Goal: Information Seeking & Learning: Learn about a topic

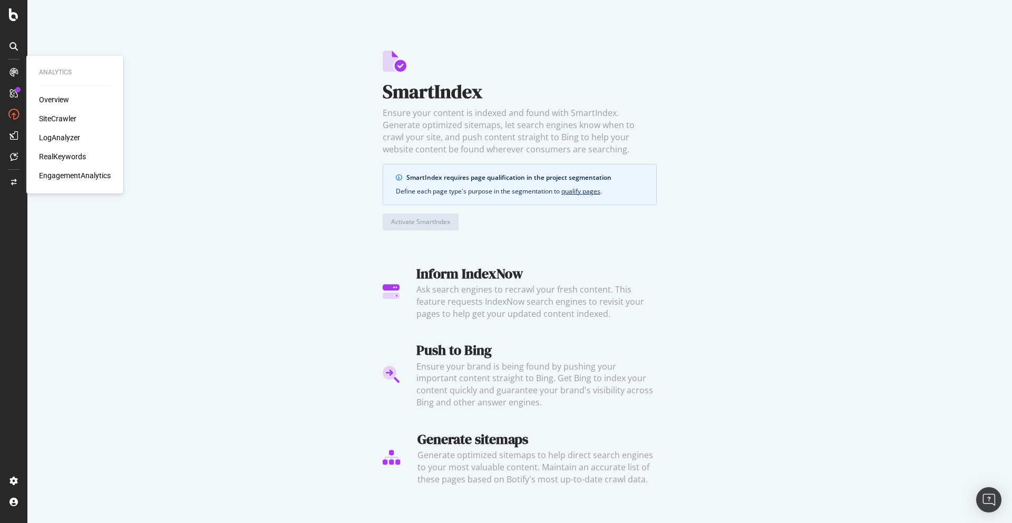
click at [61, 118] on div "SiteCrawler" at bounding box center [57, 118] width 37 height 11
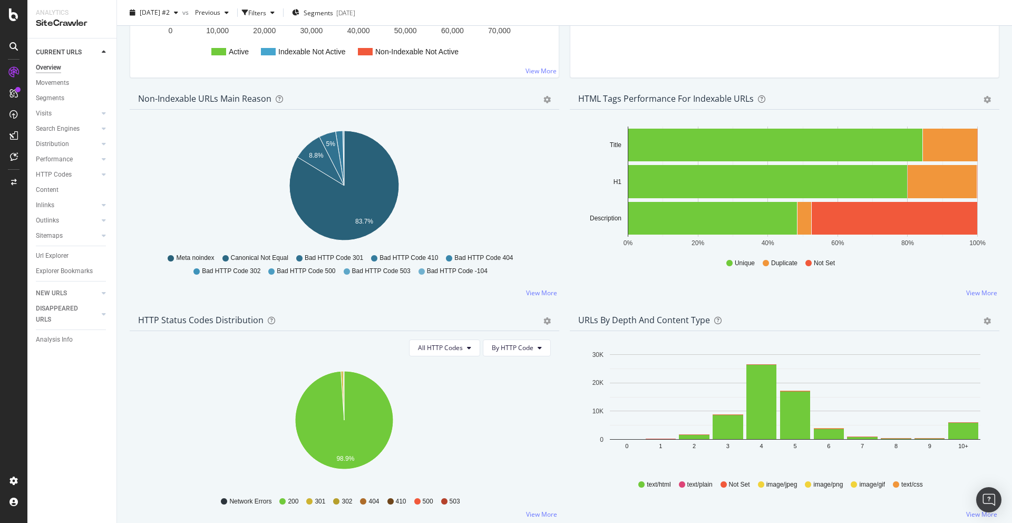
scroll to position [291, 0]
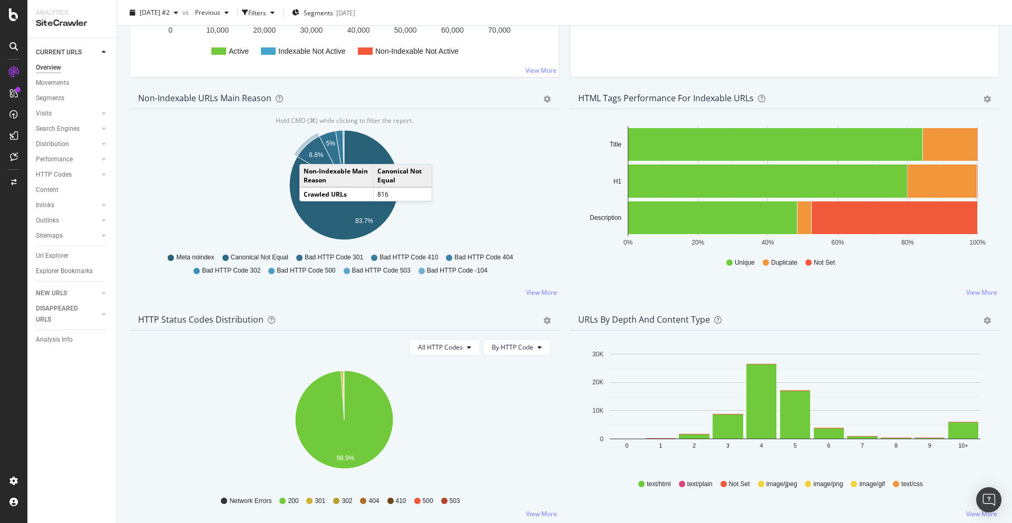
click at [311, 155] on text "8.8%" at bounding box center [316, 154] width 15 height 7
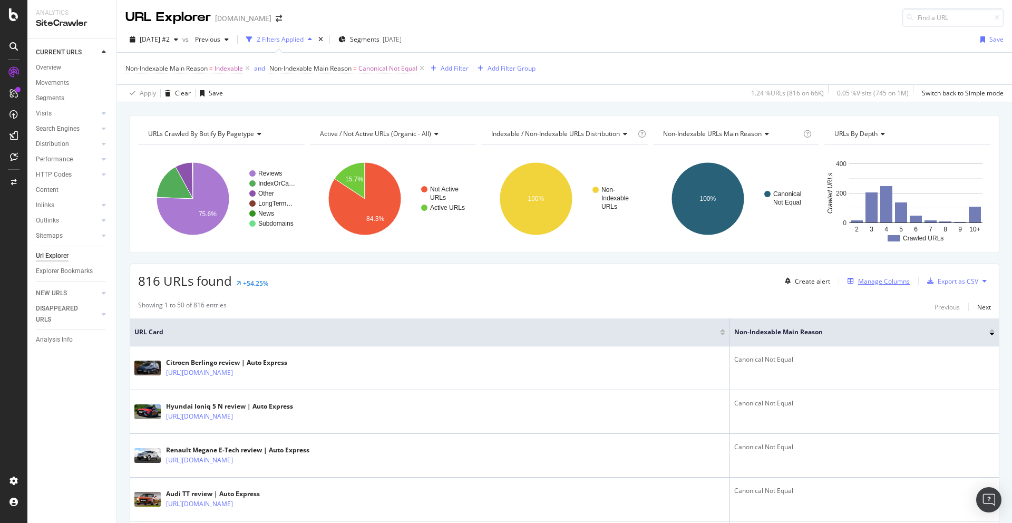
click at [878, 282] on div "Manage Columns" at bounding box center [884, 281] width 52 height 9
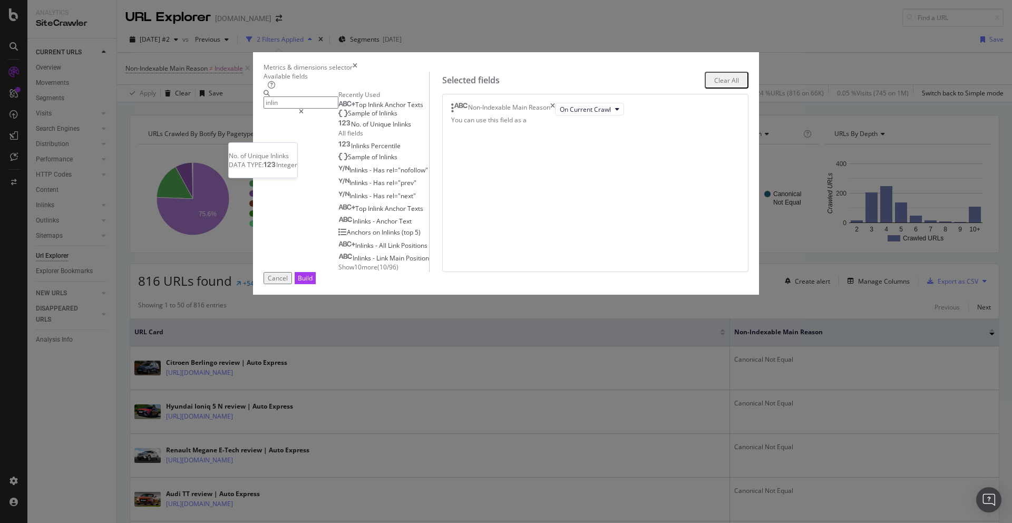
type input "inlin"
click at [370, 129] on span "Unique" at bounding box center [381, 124] width 23 height 9
click at [379, 118] on span "Inlinks" at bounding box center [388, 113] width 18 height 9
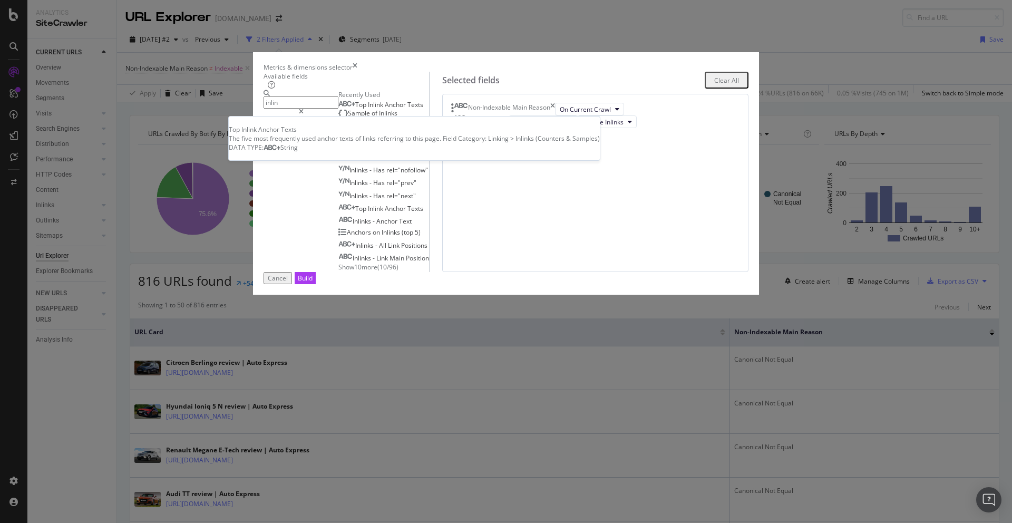
click at [353, 129] on div "Top Inlink Anchor Texts Top Inlink Anchor Texts The five most frequently used a…" at bounding box center [383, 114] width 91 height 30
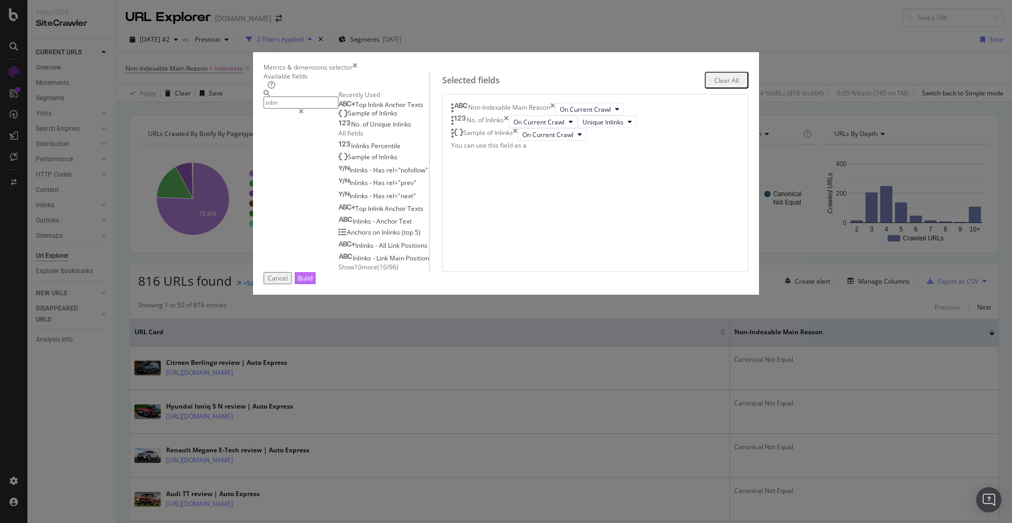
click at [313, 283] on div "Build" at bounding box center [305, 278] width 15 height 9
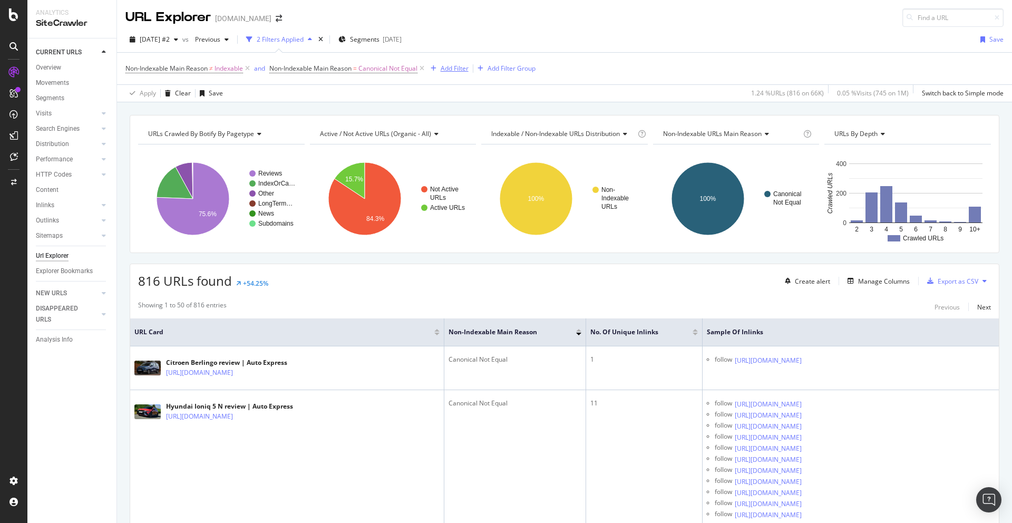
click at [453, 67] on div "Add Filter" at bounding box center [455, 68] width 28 height 9
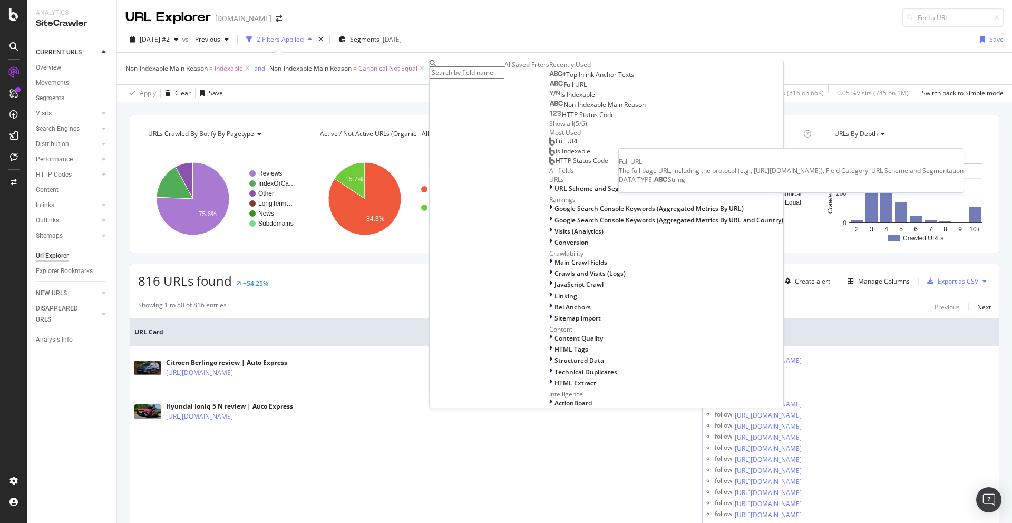
click at [549, 89] on div "Full URL" at bounding box center [567, 85] width 37 height 8
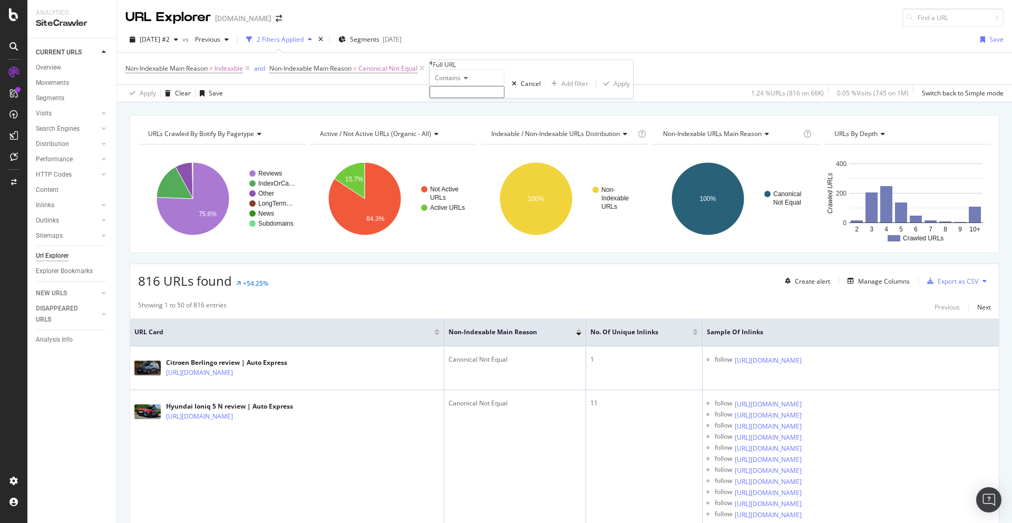
click at [455, 82] on span "Contains" at bounding box center [448, 77] width 26 height 9
click at [504, 175] on div "Doesn't contain" at bounding box center [467, 169] width 74 height 11
click at [454, 98] on input "text" at bounding box center [467, 92] width 75 height 12
type input "page="
click at [614, 91] on div "Apply" at bounding box center [622, 86] width 16 height 9
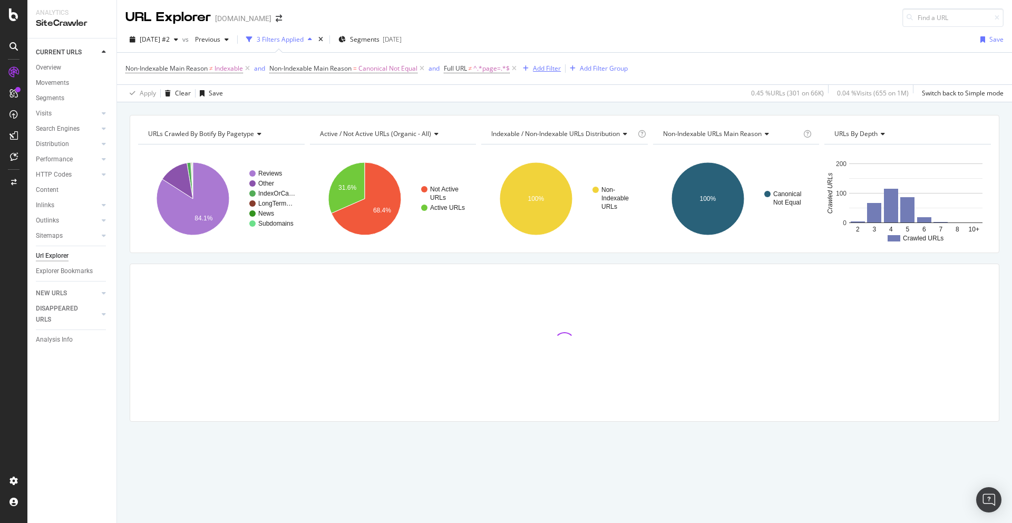
click at [549, 73] on div "Add Filter" at bounding box center [547, 68] width 28 height 9
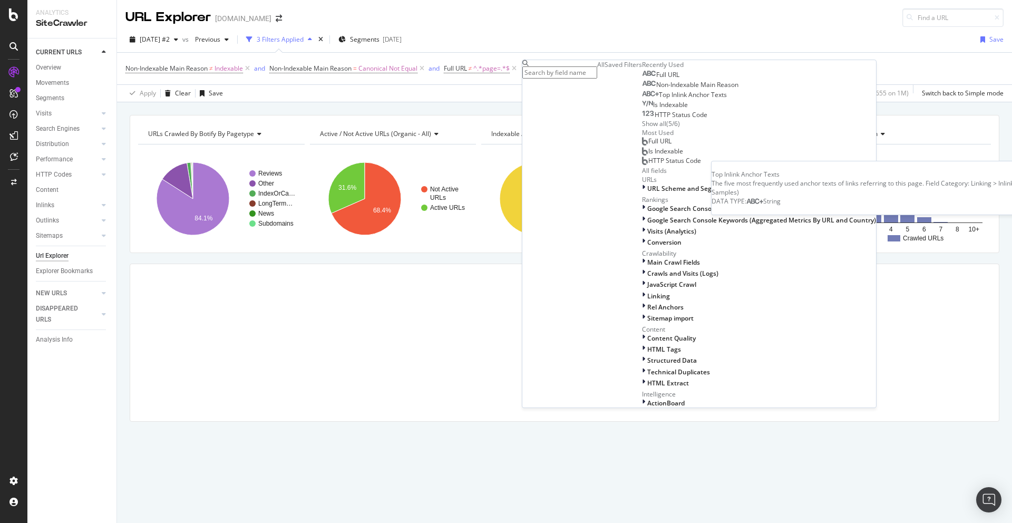
click at [659, 99] on span "Top Inlink Anchor Texts" at bounding box center [693, 94] width 68 height 9
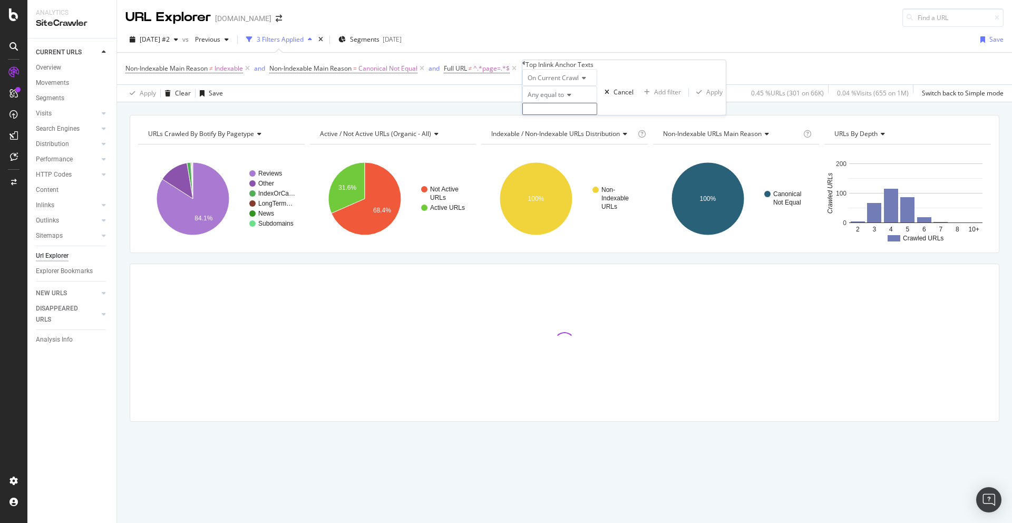
click at [561, 99] on span "Any equal to" at bounding box center [546, 94] width 36 height 9
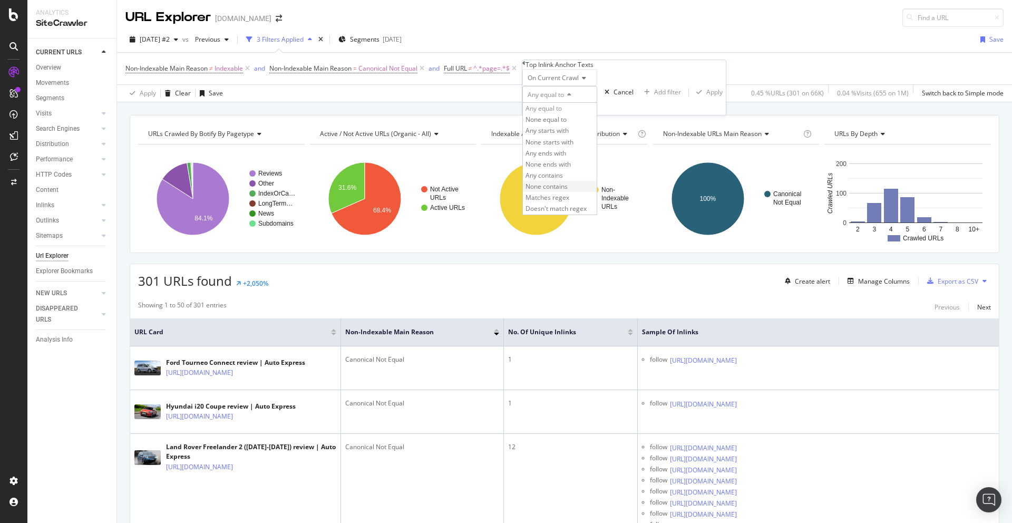
click at [568, 191] on span "None contains" at bounding box center [547, 186] width 42 height 9
click at [545, 115] on input "text" at bounding box center [559, 109] width 75 height 12
type input "Go to"
click at [706, 100] on div "Apply" at bounding box center [714, 95] width 16 height 9
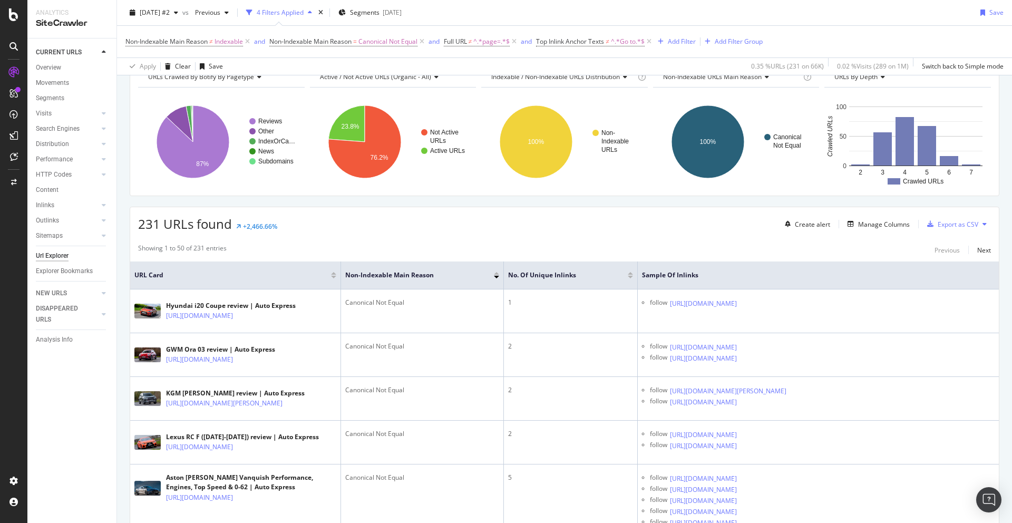
scroll to position [59, 0]
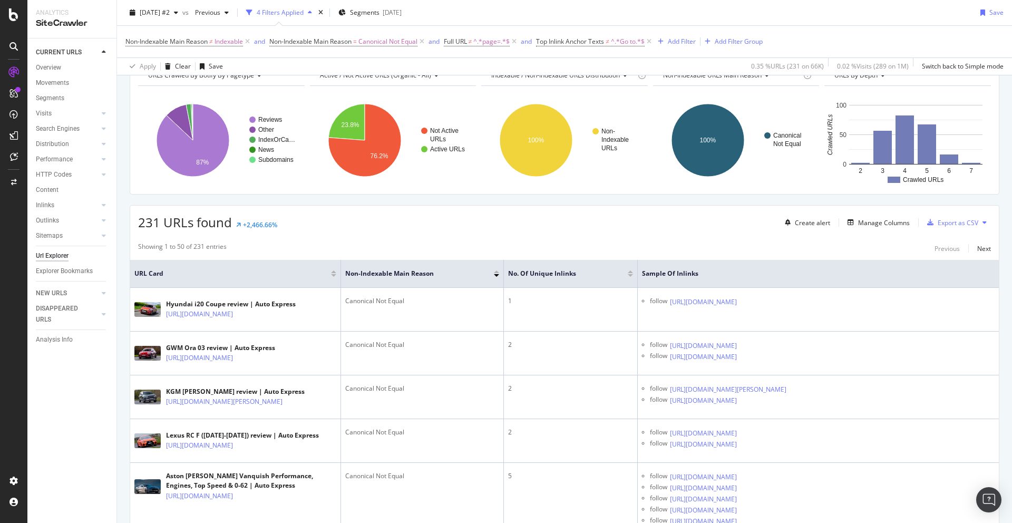
click at [631, 271] on div at bounding box center [630, 271] width 5 height 3
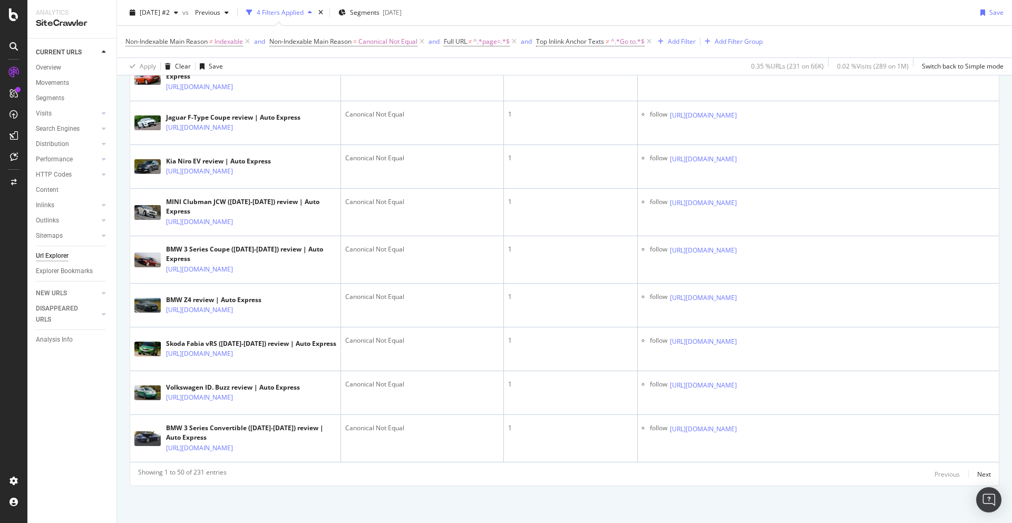
scroll to position [2468, 0]
click at [988, 480] on button "Next" at bounding box center [984, 474] width 14 height 13
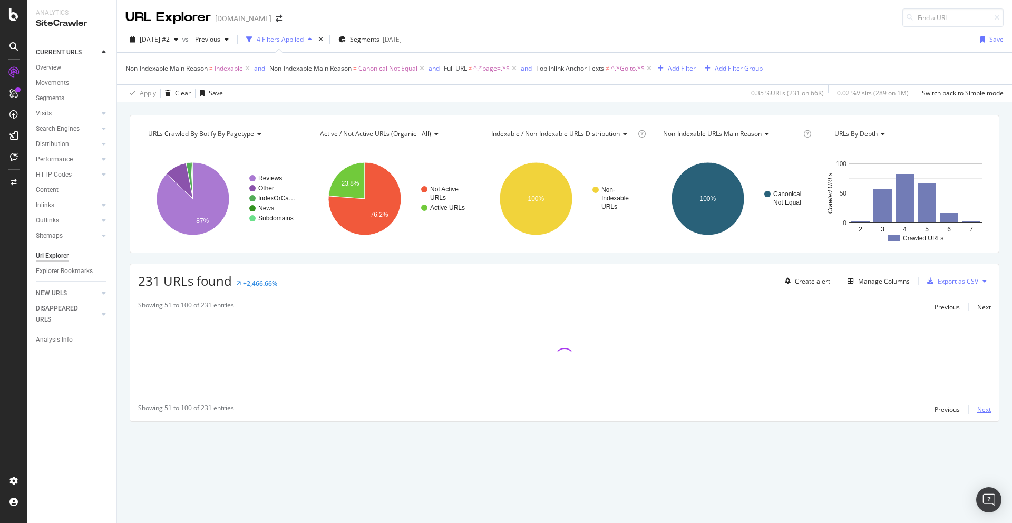
scroll to position [0, 0]
click at [979, 413] on div "Next" at bounding box center [984, 409] width 14 height 9
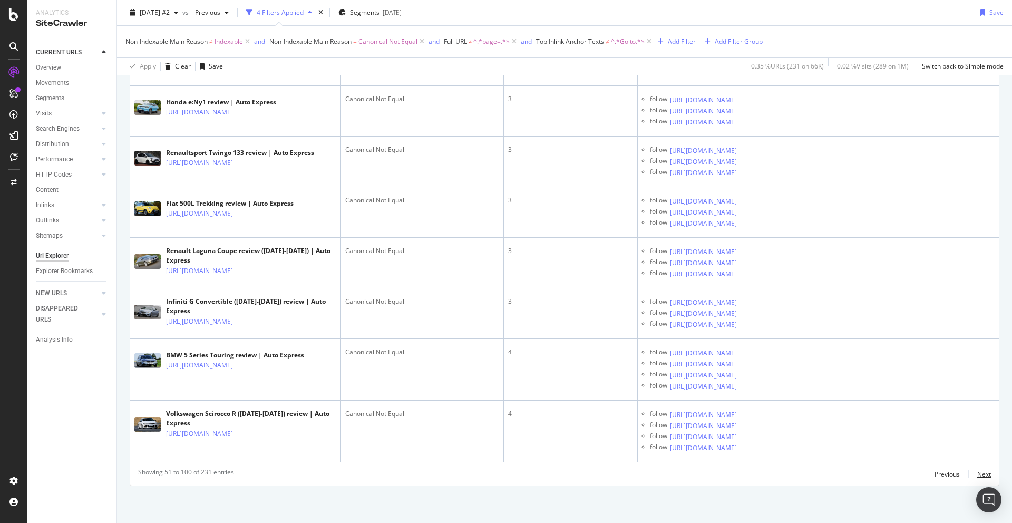
scroll to position [2869, 0]
click at [982, 474] on div "Next" at bounding box center [984, 474] width 14 height 9
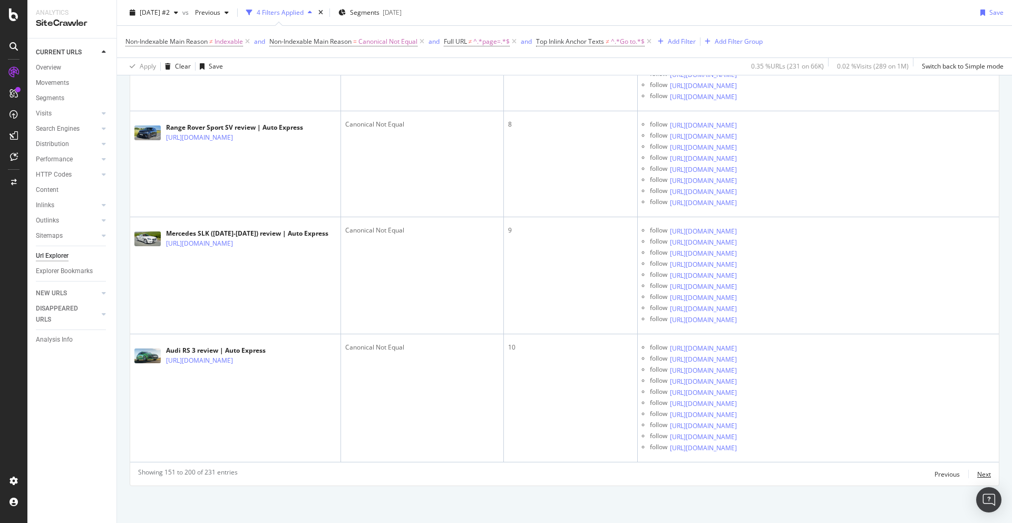
scroll to position [4949, 0]
click at [535, 480] on div "Showing 151 to 200 of 231 entries Previous Next" at bounding box center [564, 474] width 869 height 13
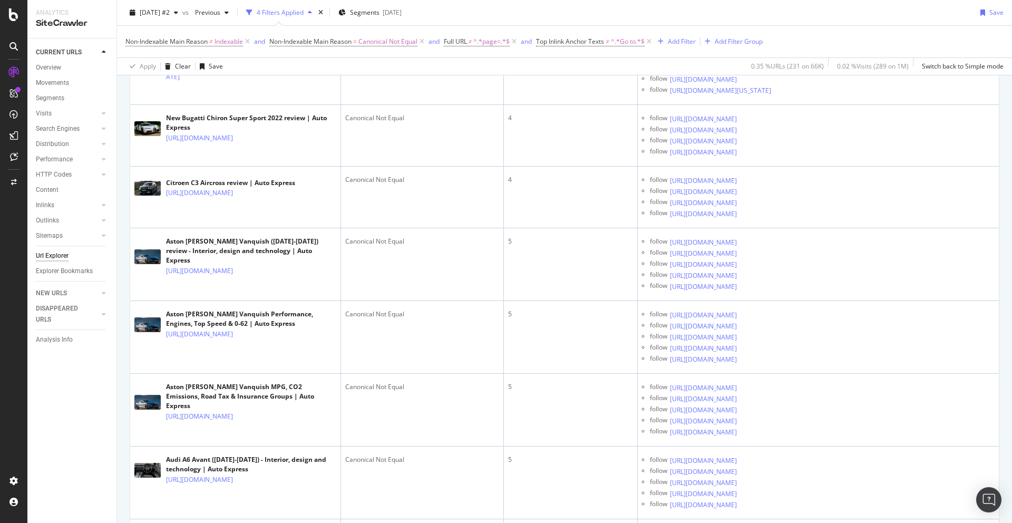
scroll to position [0, 0]
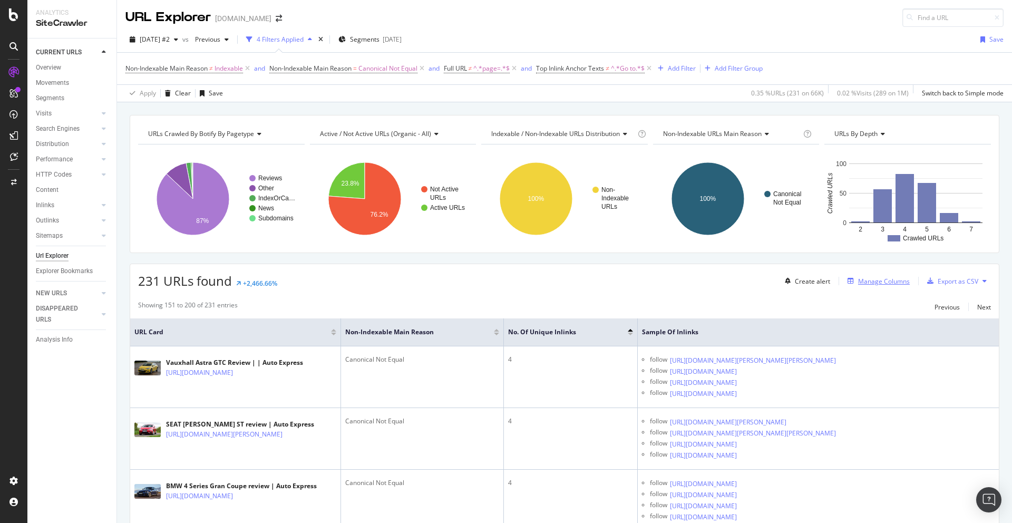
click at [884, 279] on div "Manage Columns" at bounding box center [884, 281] width 52 height 9
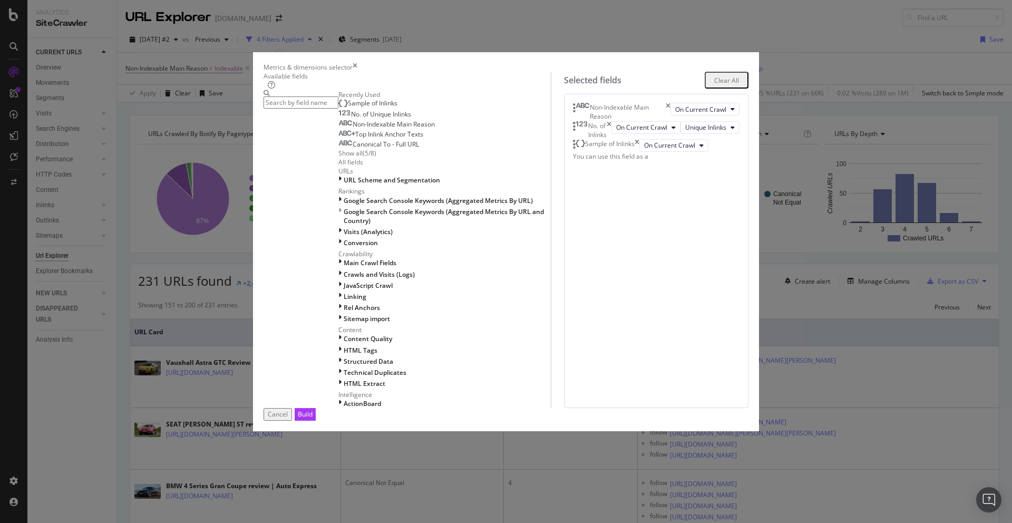
click at [371, 139] on span "Top Inlink Anchor Texts" at bounding box center [389, 134] width 68 height 9
click at [313, 419] on div "Build" at bounding box center [305, 414] width 15 height 9
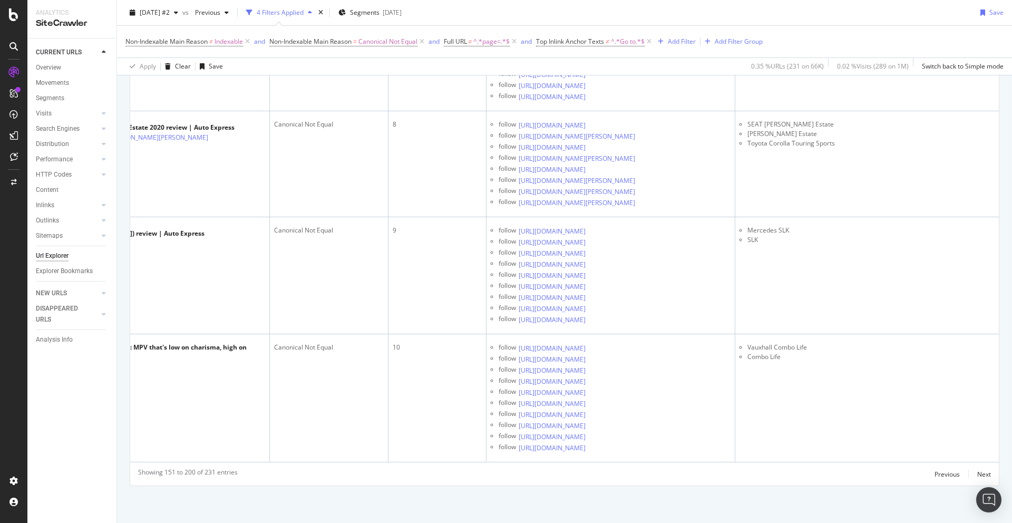
scroll to position [0, 124]
click at [988, 476] on div "Next" at bounding box center [984, 474] width 14 height 9
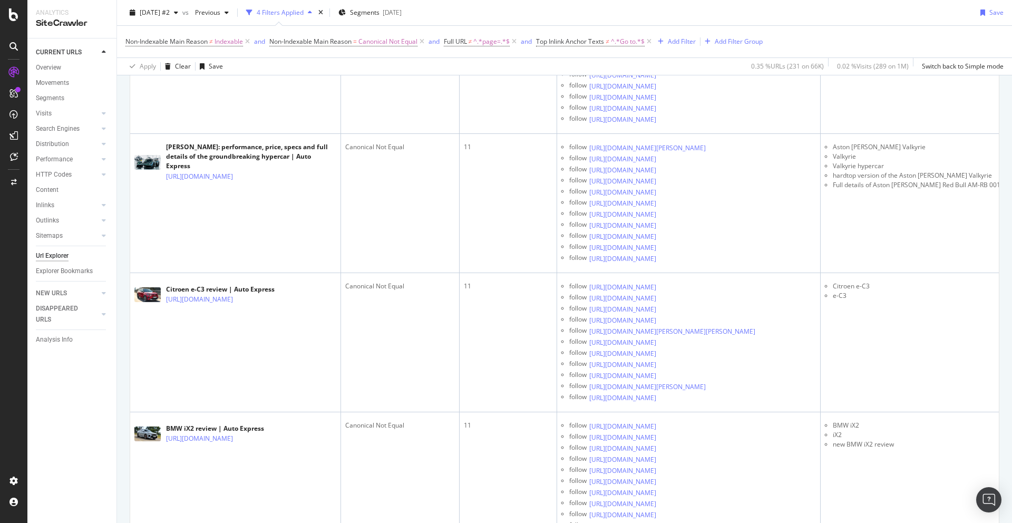
scroll to position [1066, 0]
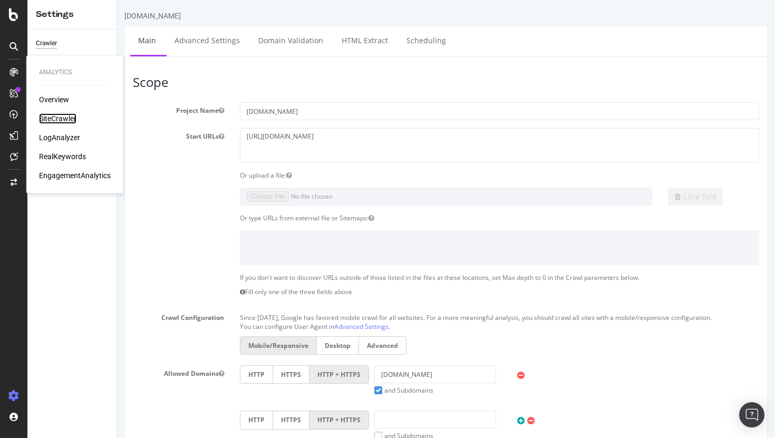
click at [66, 118] on div "SiteCrawler" at bounding box center [57, 118] width 37 height 11
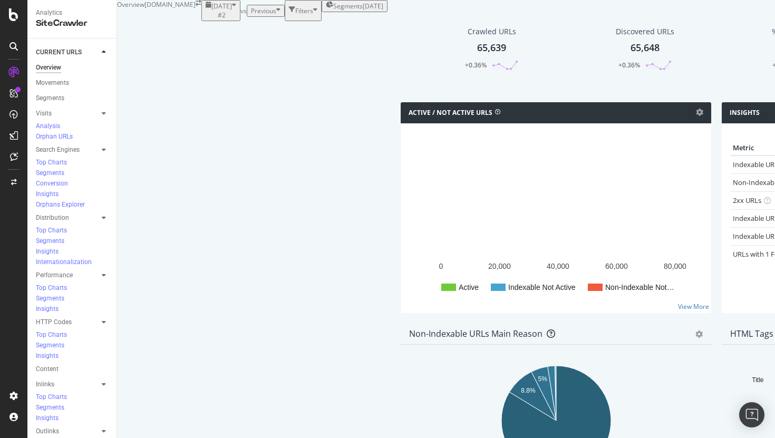
scroll to position [150, 0]
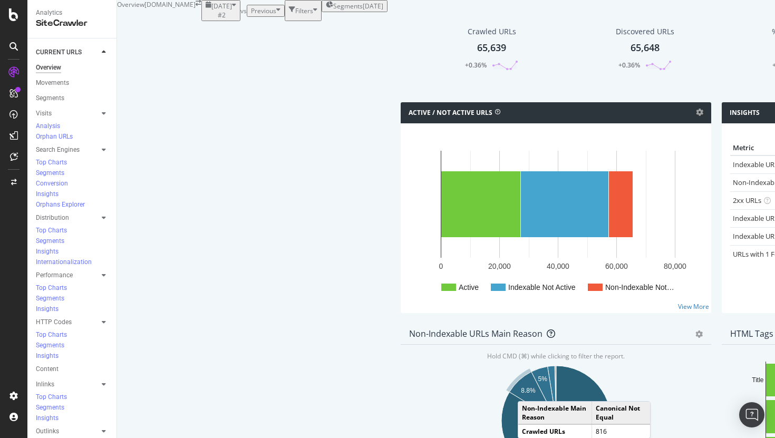
click at [521, 387] on text "8.8%" at bounding box center [528, 390] width 15 height 7
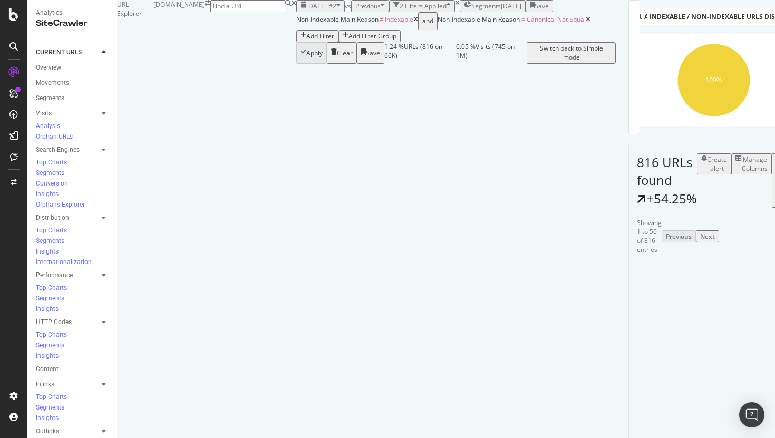
click at [334, 41] on div "Add Filter" at bounding box center [320, 36] width 28 height 9
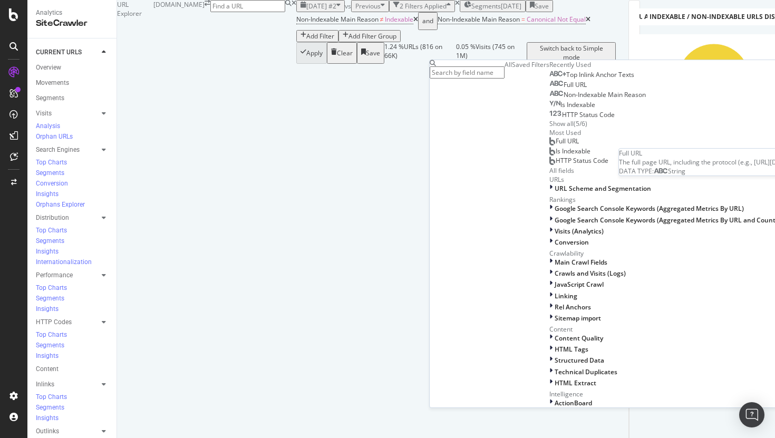
click at [549, 89] on div "Full URL" at bounding box center [567, 85] width 37 height 8
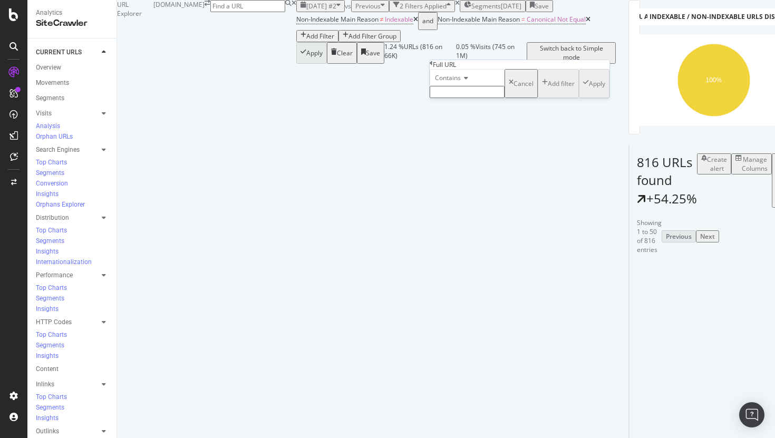
click at [458, 82] on span "Contains" at bounding box center [448, 77] width 26 height 9
click at [478, 174] on span "Doesn't contain" at bounding box center [456, 169] width 46 height 9
click at [465, 98] on input "text" at bounding box center [467, 92] width 75 height 12
type input "page="
click at [589, 91] on div "Apply" at bounding box center [597, 86] width 16 height 9
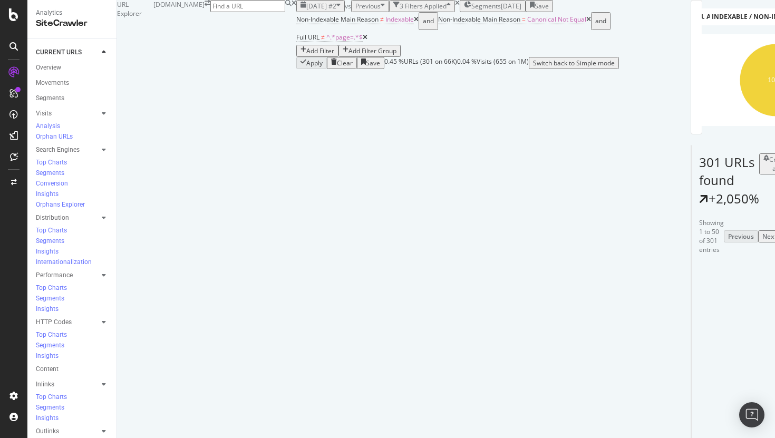
click at [334, 55] on div "Add Filter" at bounding box center [320, 50] width 28 height 9
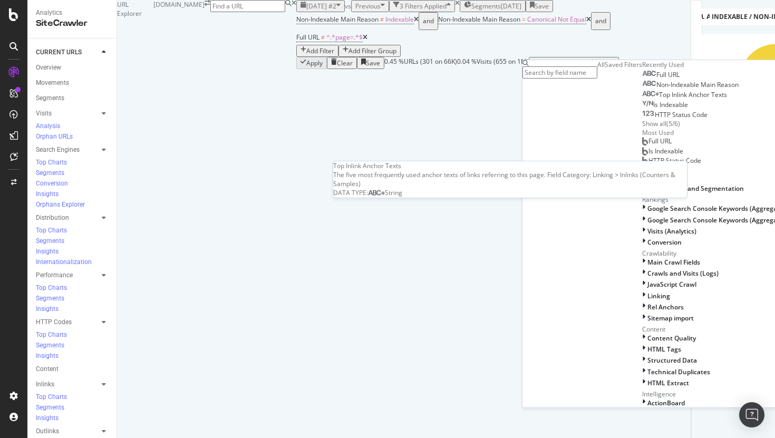
click at [659, 99] on span "Top Inlink Anchor Texts" at bounding box center [693, 94] width 68 height 9
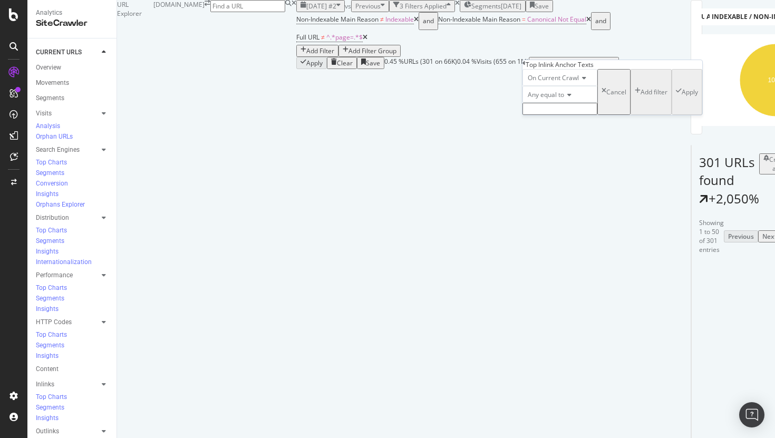
click at [557, 99] on span "Any equal to" at bounding box center [546, 94] width 36 height 9
click at [568, 191] on span "None contains" at bounding box center [547, 186] width 42 height 9
click at [551, 115] on input "text" at bounding box center [559, 109] width 75 height 12
type input "go to"
click at [635, 121] on div "On Current Crawl None contains go to Cancel Add filter Apply" at bounding box center [612, 95] width 180 height 52
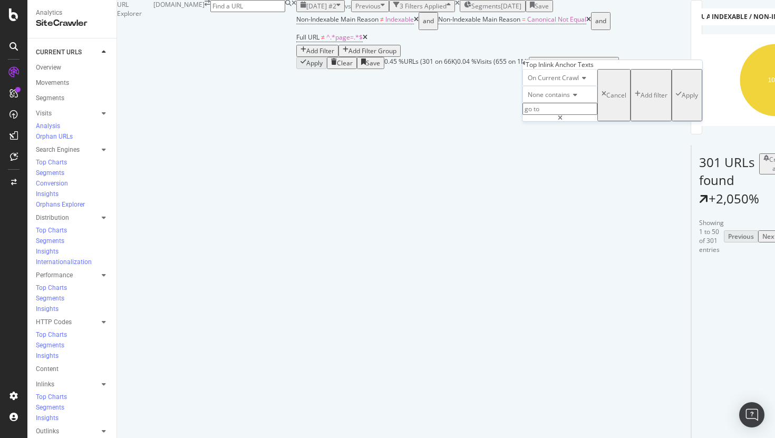
click at [682, 100] on div "Apply" at bounding box center [690, 95] width 16 height 9
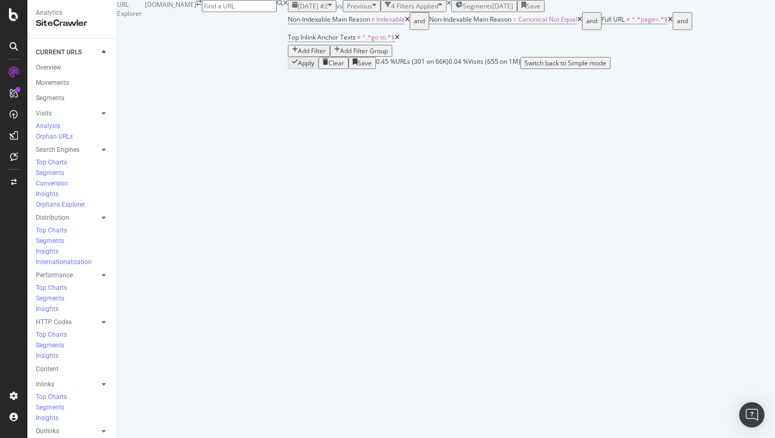
scroll to position [50, 0]
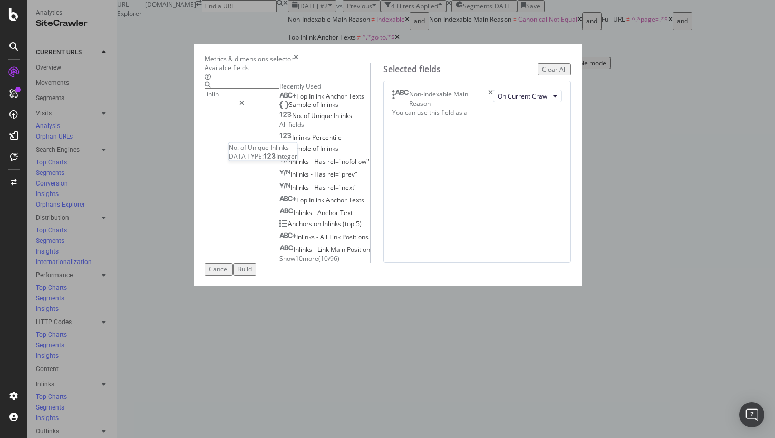
type input "inlin"
click at [311, 120] on span "Unique" at bounding box center [322, 115] width 23 height 9
click at [320, 109] on span "Inlinks" at bounding box center [329, 104] width 18 height 9
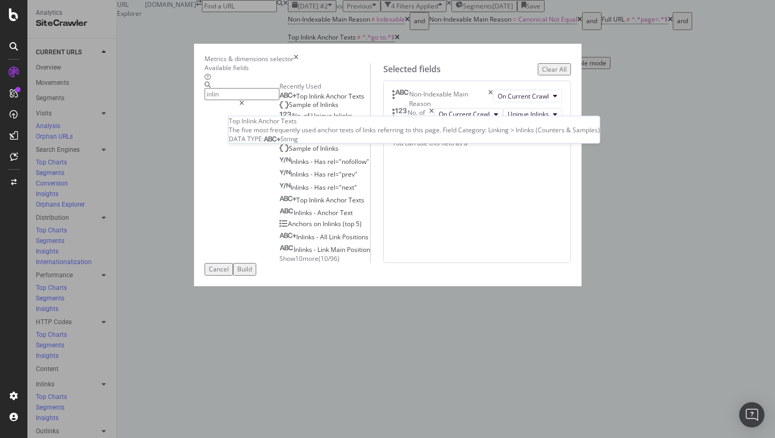
click at [326, 101] on span "Anchor" at bounding box center [337, 96] width 23 height 9
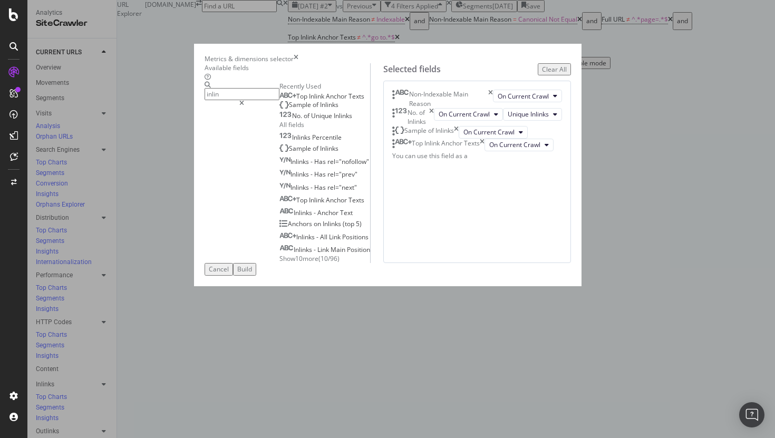
click at [493, 108] on div "Non-Indexable Main Reason" at bounding box center [442, 99] width 101 height 18
click at [493, 105] on icon "times" at bounding box center [490, 99] width 5 height 18
click at [252, 274] on div "Build" at bounding box center [244, 269] width 15 height 9
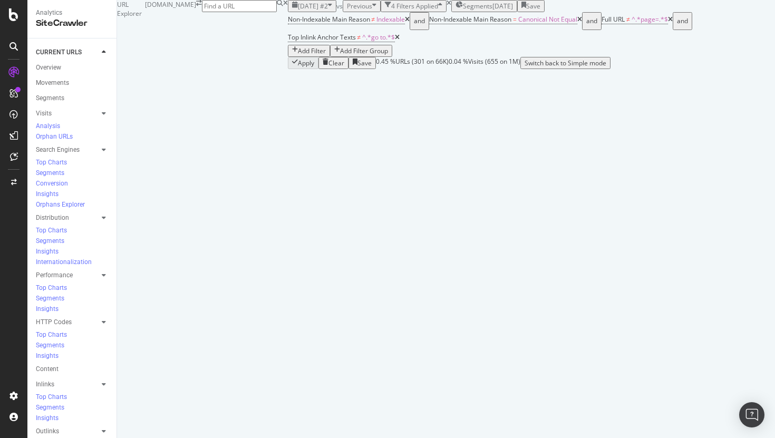
scroll to position [21, 0]
